Goal: Find contact information: Find contact information

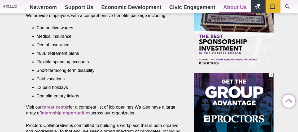
scroll to position [226, 0]
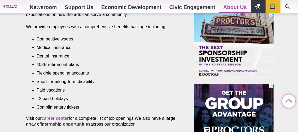
click at [82, 122] on strong "internship opportunities" at bounding box center [66, 124] width 50 height 5
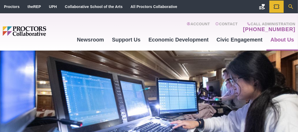
click at [293, 7] on icon "Search" at bounding box center [291, 6] width 6 height 6
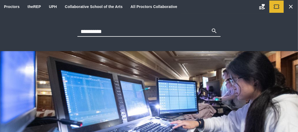
type input "**********"
click at [211, 28] on button "Search" at bounding box center [214, 31] width 6 height 7
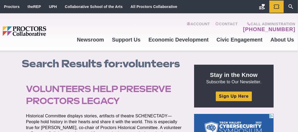
click at [290, 8] on icon "Search" at bounding box center [291, 6] width 6 height 6
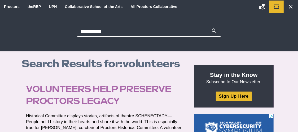
click at [110, 32] on input "**********" at bounding box center [145, 31] width 134 height 7
type input "*********"
click at [211, 28] on button "Search" at bounding box center [214, 31] width 6 height 7
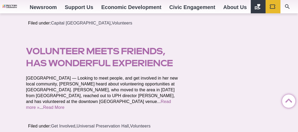
scroll to position [835, 0]
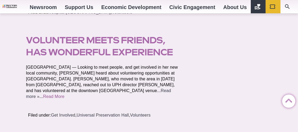
click at [99, 91] on link "Read more »" at bounding box center [98, 93] width 145 height 10
click at [65, 94] on link "Read More" at bounding box center [54, 96] width 22 height 5
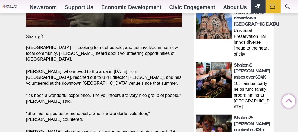
scroll to position [280, 0]
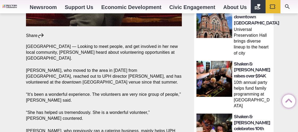
click at [148, 117] on p "“She has helped us tremendously. She is a wonderful volunteer,” [PERSON_NAME] c…" at bounding box center [104, 115] width 156 height 12
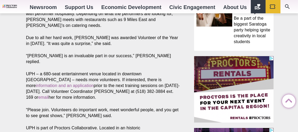
scroll to position [402, 0]
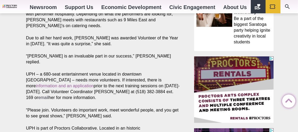
click at [49, 95] on link "email" at bounding box center [43, 97] width 10 height 5
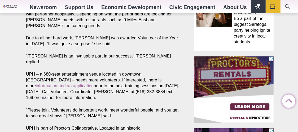
click at [49, 95] on link "email" at bounding box center [43, 97] width 10 height 5
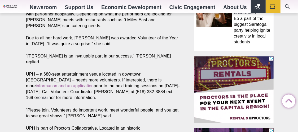
click at [49, 95] on link "email" at bounding box center [43, 97] width 10 height 5
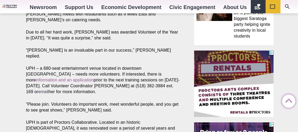
scroll to position [409, 0]
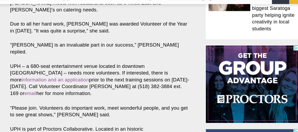
scroll to position [410, 0]
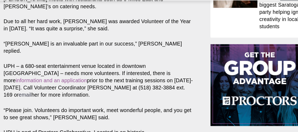
click at [49, 88] on link "email" at bounding box center [43, 90] width 10 height 5
